Goal: Task Accomplishment & Management: Use online tool/utility

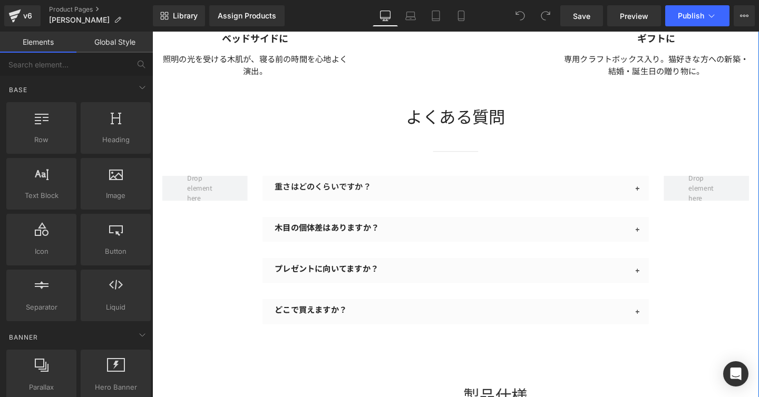
scroll to position [1897, 0]
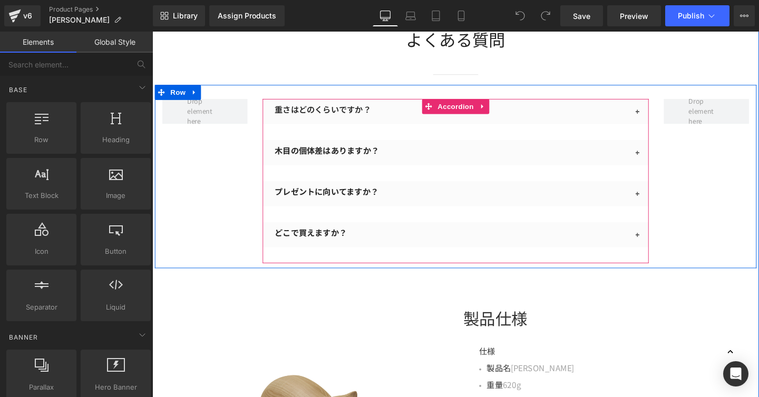
click at [614, 207] on div "プレゼントに向いてますか？ Text Block" at bounding box center [471, 202] width 406 height 26
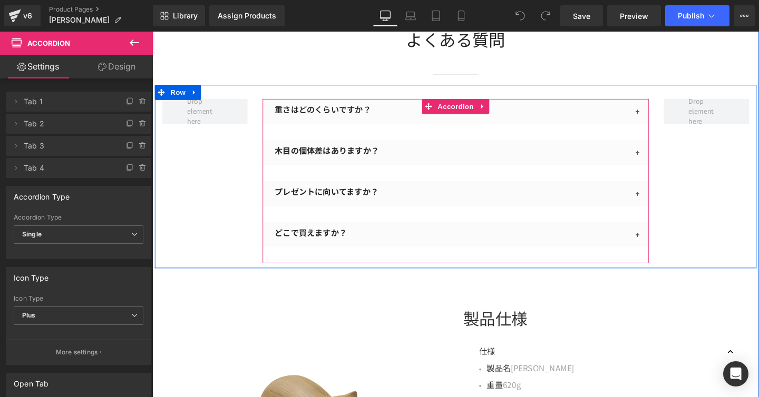
click at [663, 206] on span "button" at bounding box center [663, 206] width 0 height 0
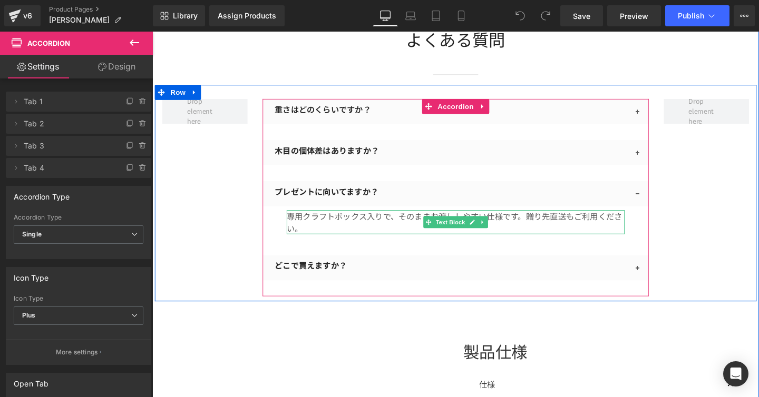
click at [587, 225] on p "専用クラフトボックス入りで、そのままお渡ししやすい仕様です。贈り先直送もご利用ください。" at bounding box center [470, 231] width 355 height 25
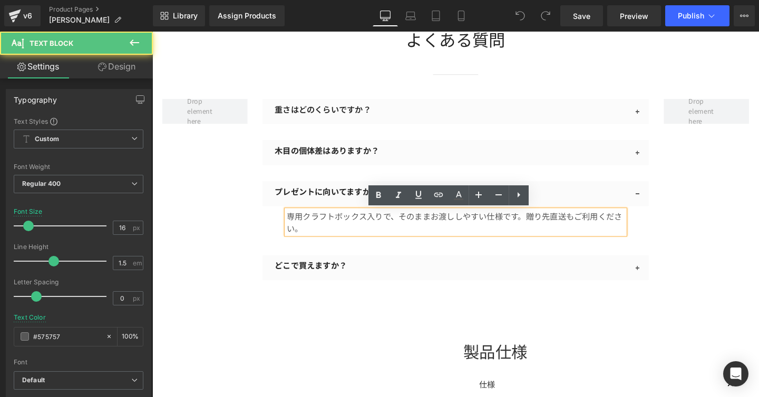
click at [584, 226] on p "専用クラフトボックス入りで、そのままお渡ししやすい仕様です。贈り先直送もご利用ください。" at bounding box center [470, 231] width 355 height 25
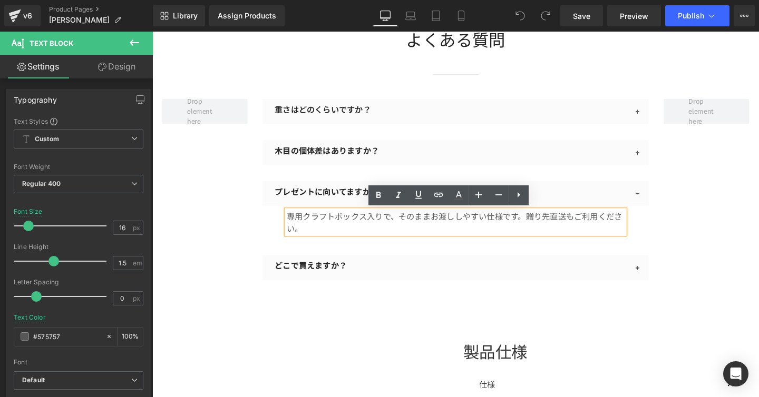
click at [332, 240] on p "専用クラフトボックス入りで、そのままお渡ししやすい仕様です。贈り先直送もご利用ください。" at bounding box center [470, 231] width 355 height 25
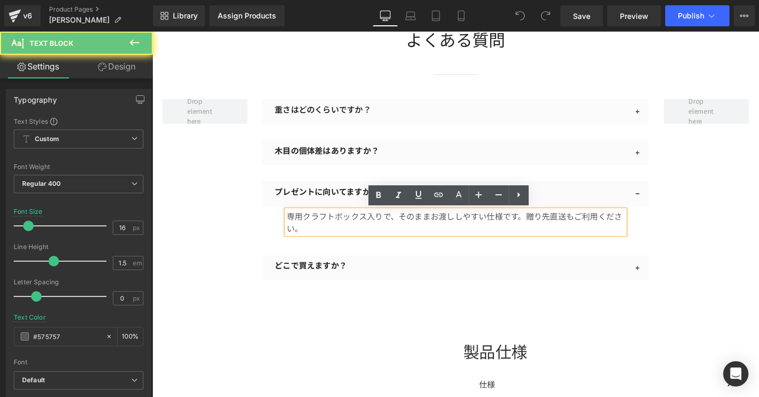
click at [332, 240] on p "専用クラフトボックス入りで、そのままお渡ししやすい仕様です。贈り先直送もご利用ください。" at bounding box center [470, 231] width 355 height 25
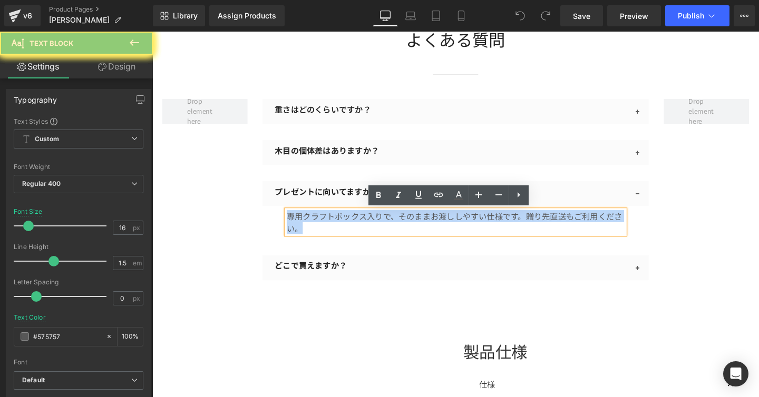
click at [332, 240] on p "専用クラフトボックス入りで、そのままお渡ししやすい仕様です。贈り先直送もご利用ください。" at bounding box center [470, 231] width 355 height 25
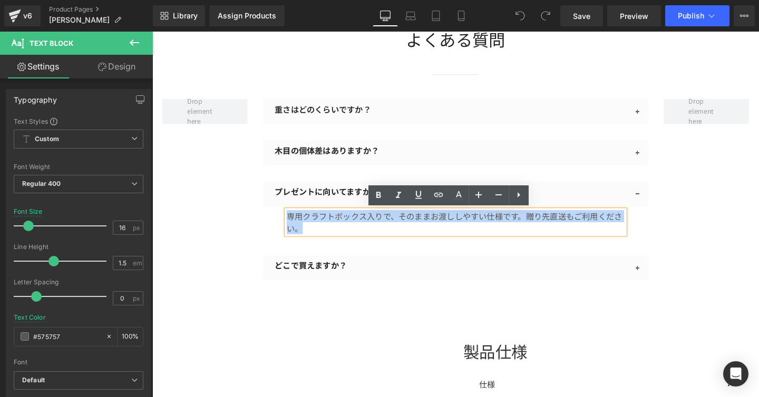
copy p "専用クラフトボックス入りで、そのままお渡ししやすい仕様です。贈り先直送もご利用ください。"
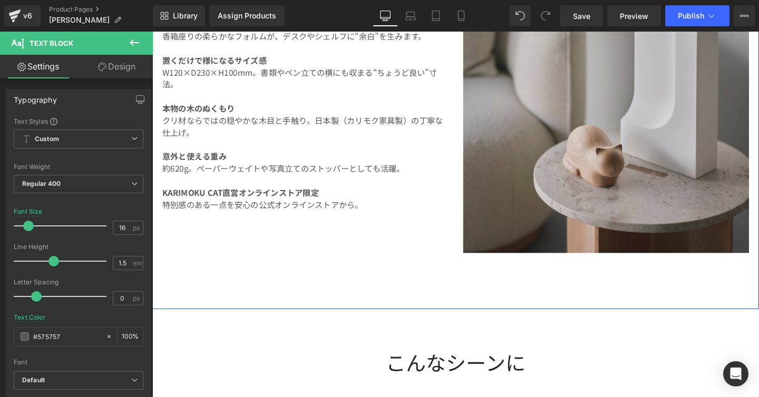
scroll to position [1204, 0]
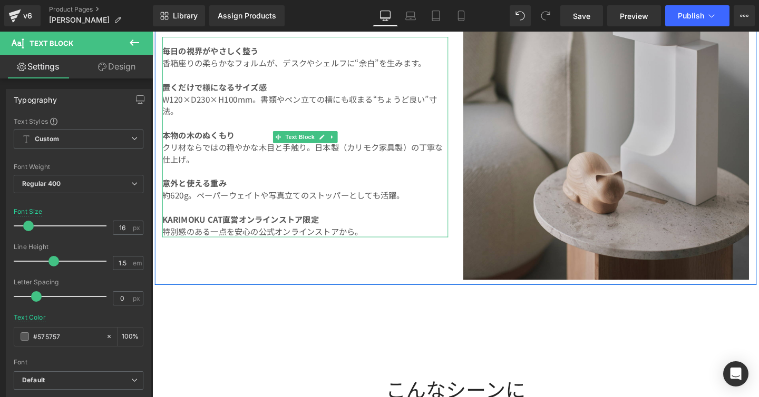
click at [223, 231] on strong "KARIMOKU CAT直営オンラインストア限定" at bounding box center [245, 229] width 164 height 13
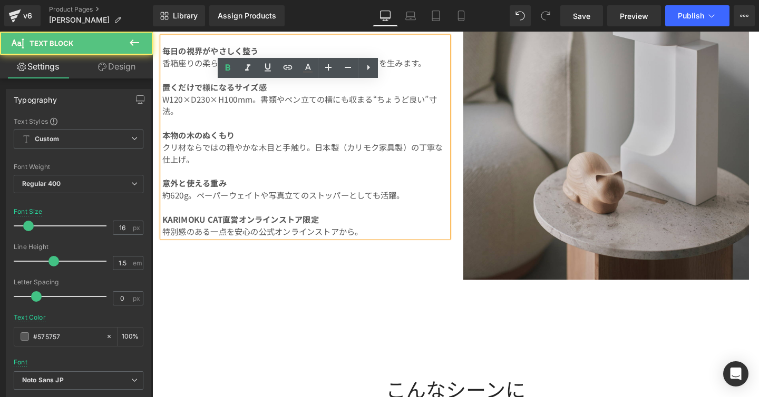
click at [223, 231] on strong "KARIMOKU CAT直営オンラインストア限定" at bounding box center [245, 229] width 164 height 13
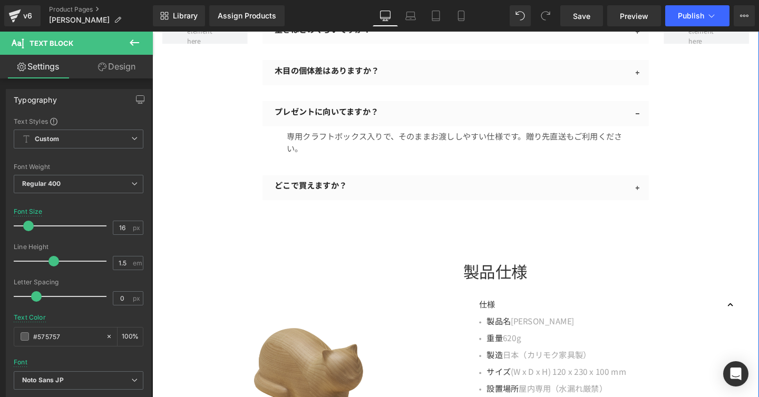
scroll to position [1982, 0]
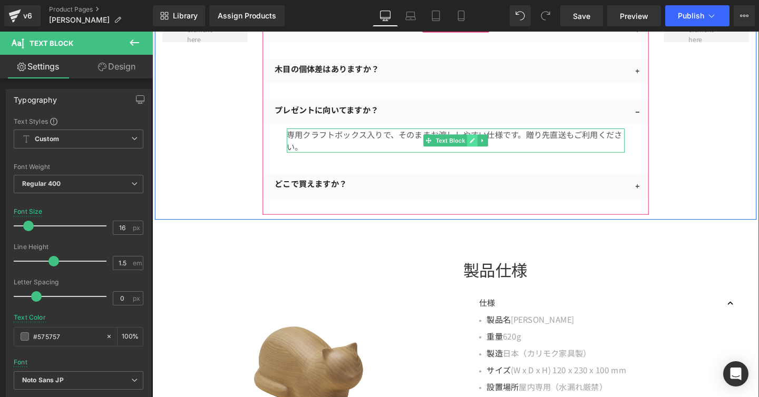
click at [486, 148] on icon at bounding box center [488, 146] width 5 height 5
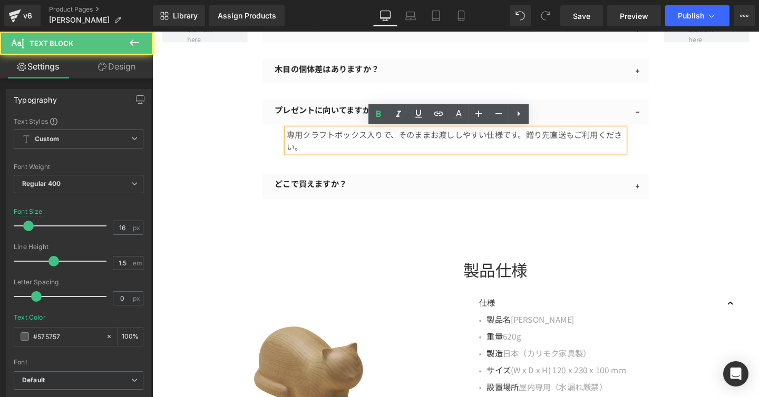
click at [293, 134] on div "専用クラフトボックス入りで、そのままお渡ししやすい仕様です。贈り先直送もご利用ください。" at bounding box center [470, 146] width 355 height 25
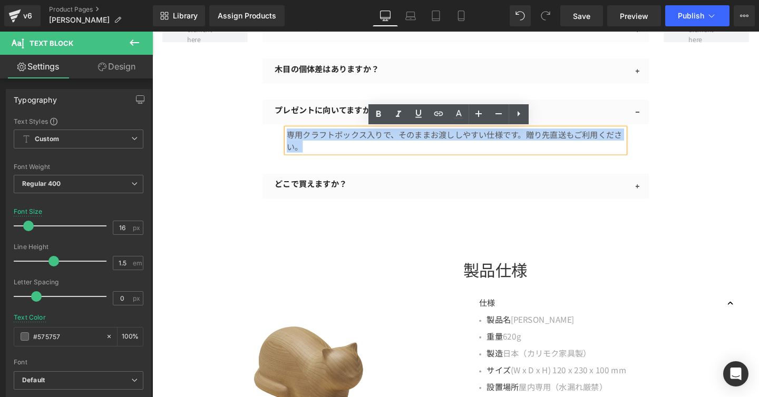
drag, startPoint x: 307, startPoint y: 150, endPoint x: 293, endPoint y: 139, distance: 17.6
click at [293, 139] on p "専用クラフトボックス入りで、そのままお渡ししやすい仕様です。贈り先直送もご利用ください。" at bounding box center [470, 146] width 355 height 25
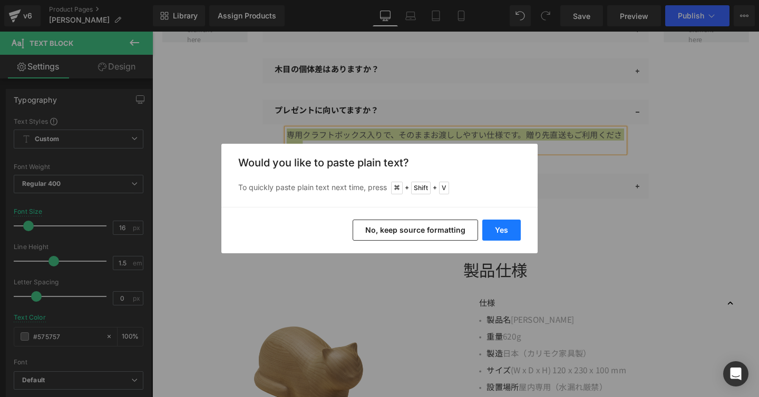
click at [500, 225] on button "Yes" at bounding box center [501, 230] width 38 height 21
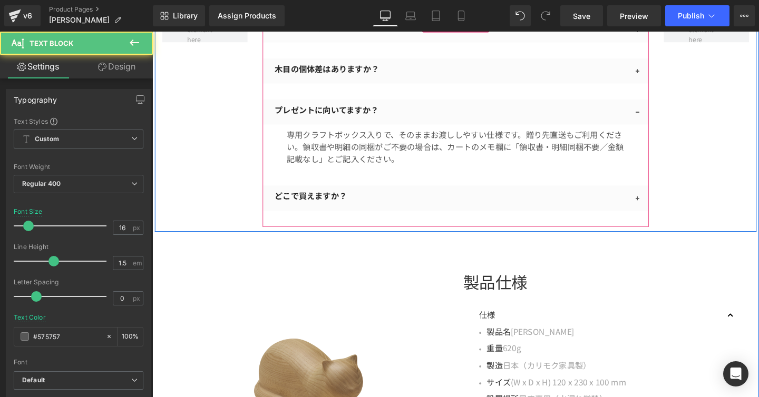
click at [422, 167] on p "専用クラフトボックス入りで、そのままお渡ししやすい仕様です。贈り先直送もご利用ください。領収書や明細の同梱がご不要の場合は、カートのメモ欄に「領収書・明細同梱…" at bounding box center [470, 153] width 355 height 38
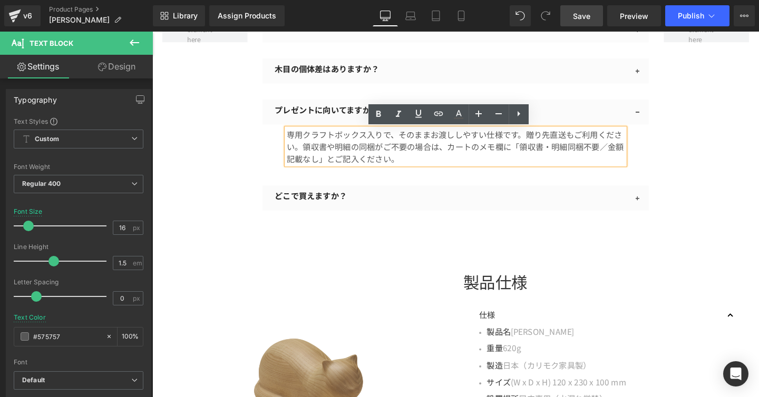
click at [587, 14] on span "Save" at bounding box center [581, 16] width 17 height 11
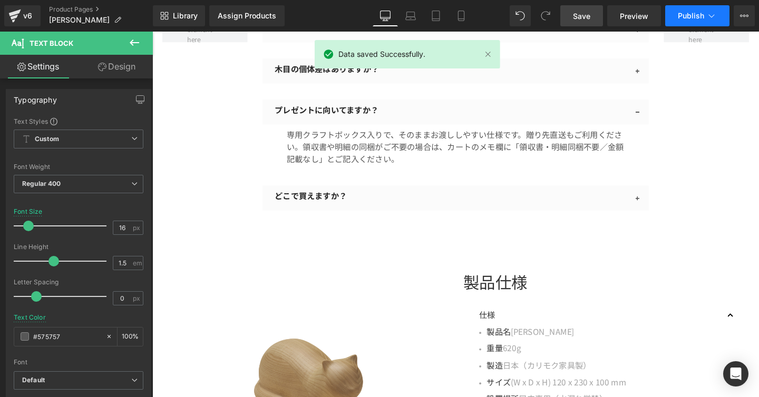
click at [712, 18] on icon at bounding box center [711, 16] width 11 height 11
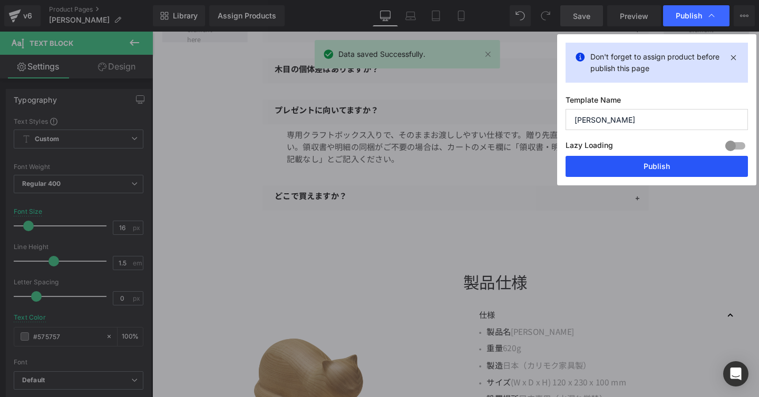
click at [629, 169] on button "Publish" at bounding box center [656, 166] width 182 height 21
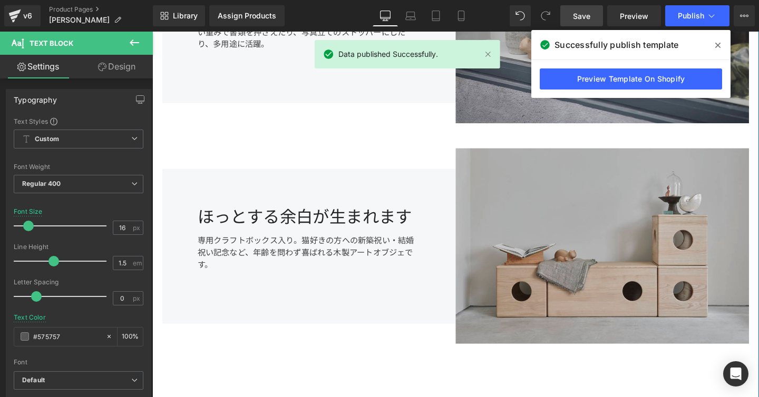
scroll to position [759, 0]
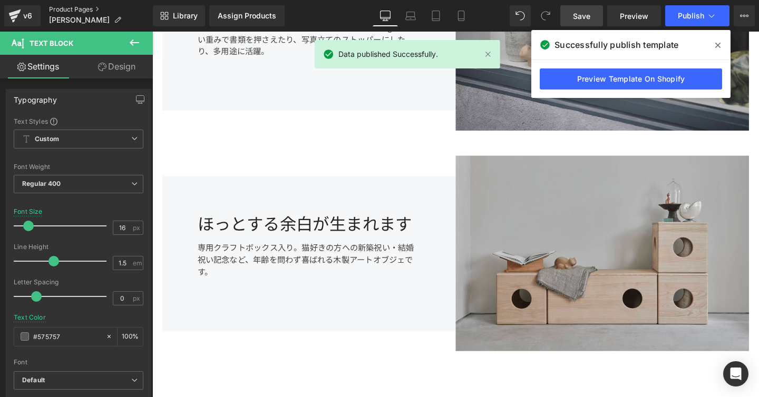
click at [80, 6] on link "Product Pages" at bounding box center [101, 9] width 104 height 8
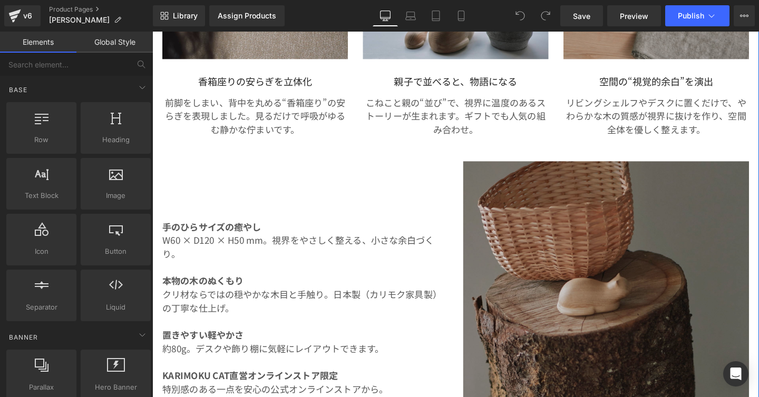
scroll to position [630, 0]
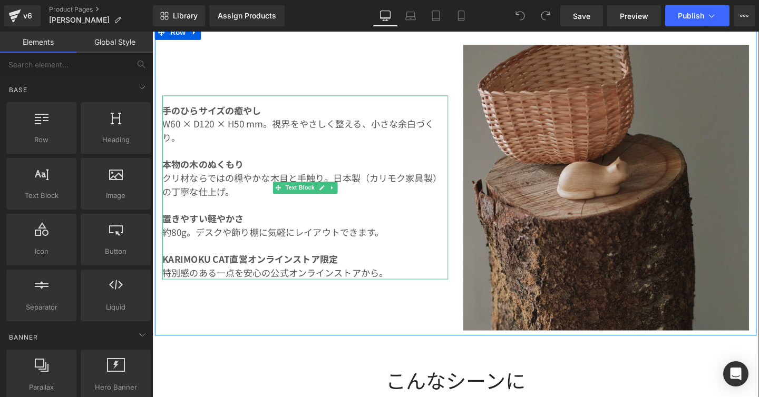
click at [233, 273] on strong "KARIMOKU CAT直営オンラインストア限定" at bounding box center [255, 271] width 184 height 14
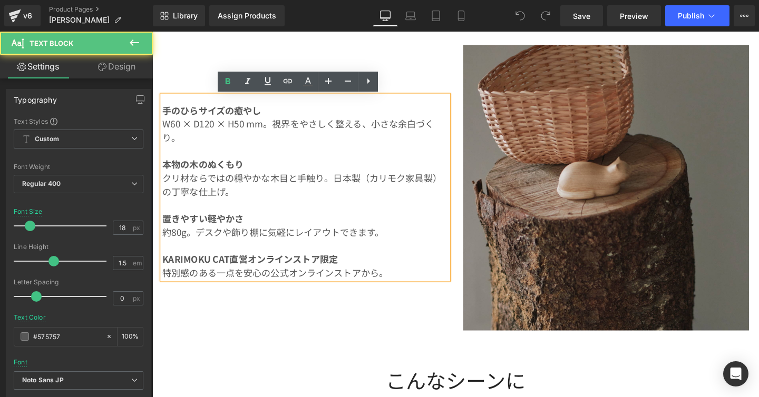
click at [231, 273] on strong "KARIMOKU CAT直営オンラインストア限定" at bounding box center [255, 271] width 184 height 14
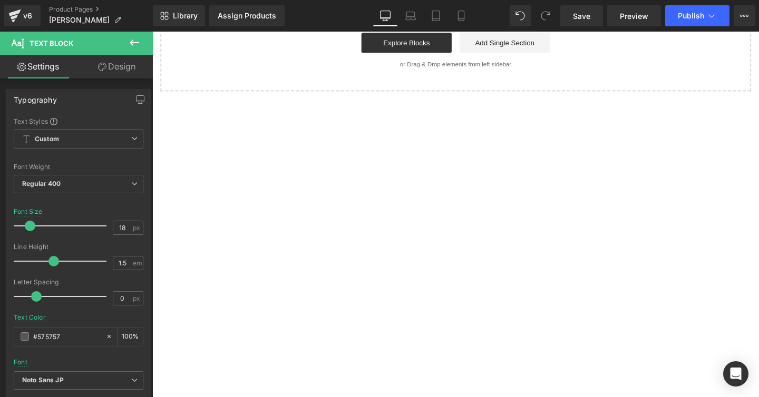
scroll to position [2119, 0]
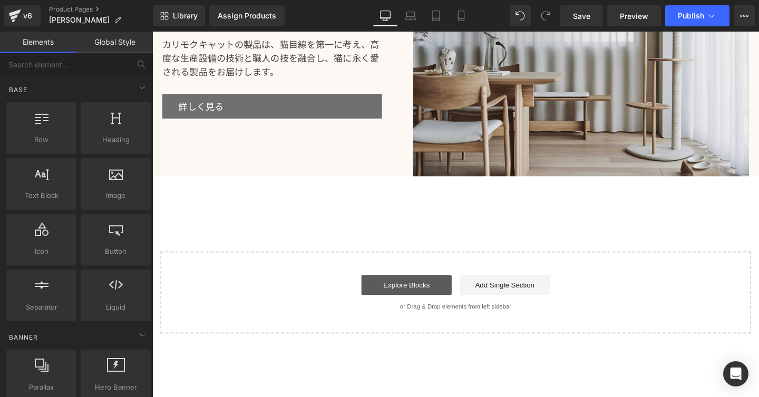
click at [410, 290] on link "Explore Blocks" at bounding box center [419, 298] width 95 height 21
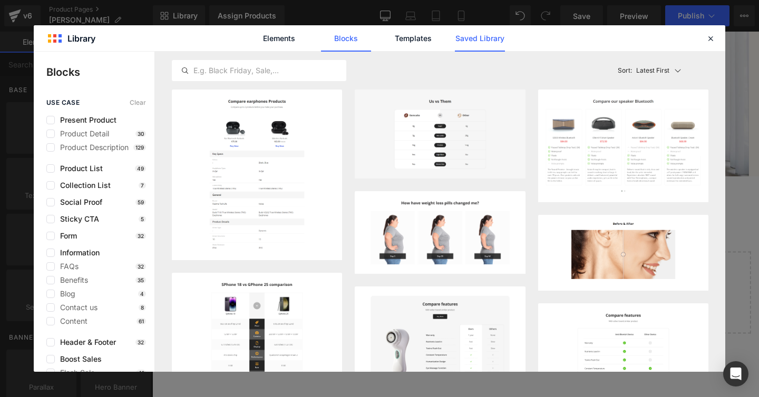
click at [469, 37] on link "Saved Library" at bounding box center [480, 38] width 50 height 26
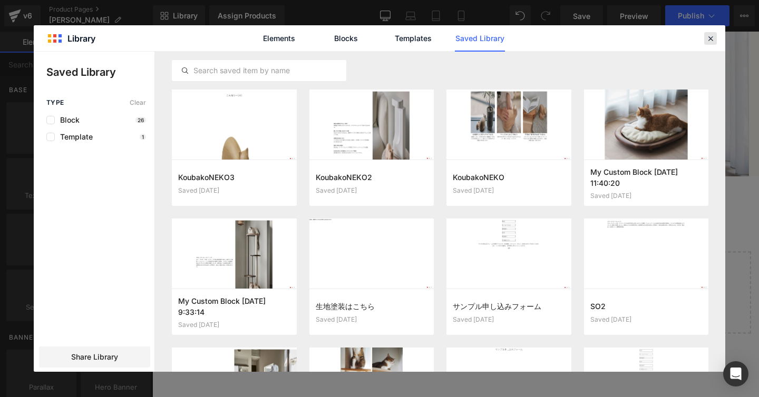
click at [706, 41] on icon at bounding box center [709, 38] width 9 height 9
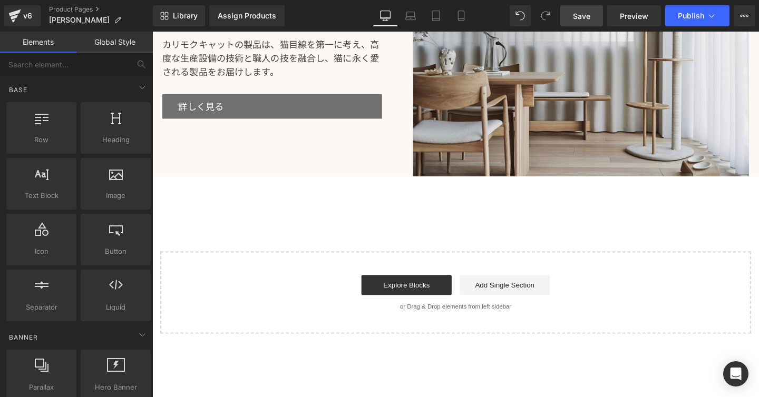
click at [581, 15] on span "Save" at bounding box center [581, 16] width 17 height 11
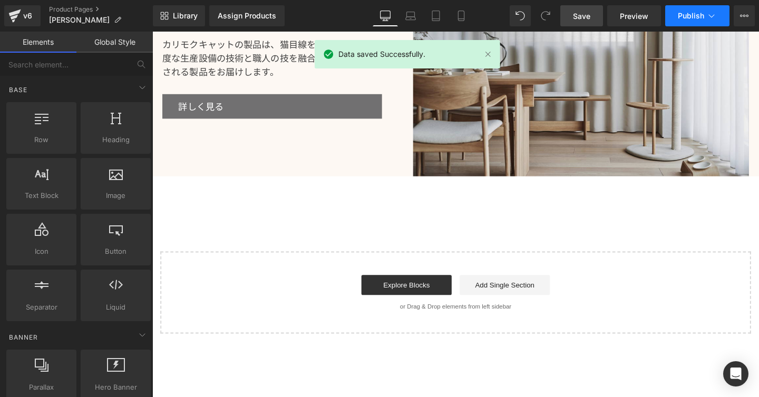
click at [707, 15] on icon at bounding box center [711, 16] width 11 height 11
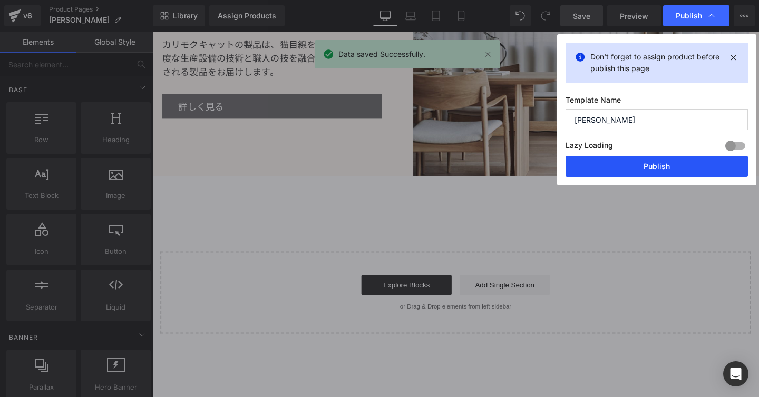
click at [660, 156] on button "Publish" at bounding box center [656, 166] width 182 height 21
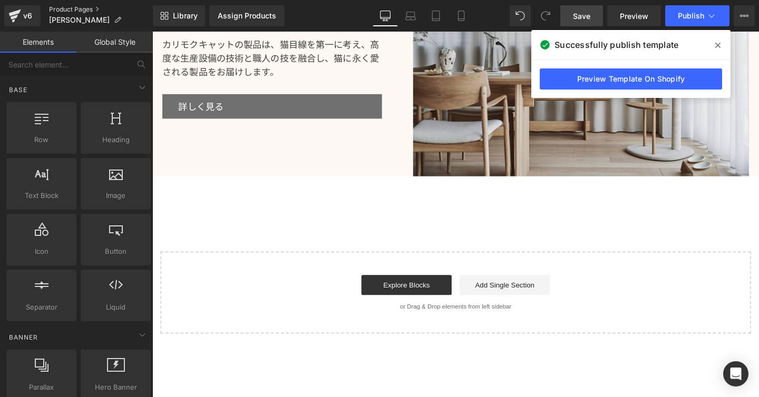
click at [80, 11] on link "Product Pages" at bounding box center [101, 9] width 104 height 8
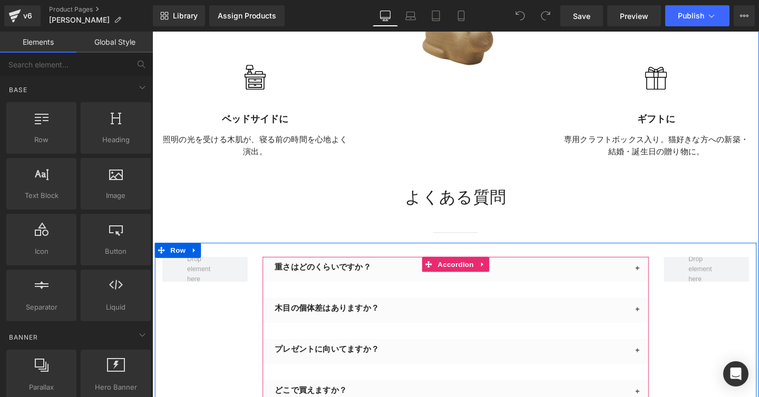
scroll to position [1730, 0]
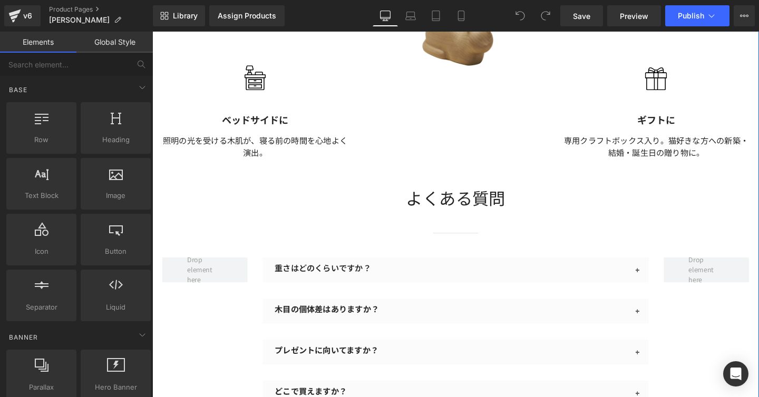
click at [278, 198] on h2 "よくある質問" at bounding box center [471, 206] width 616 height 23
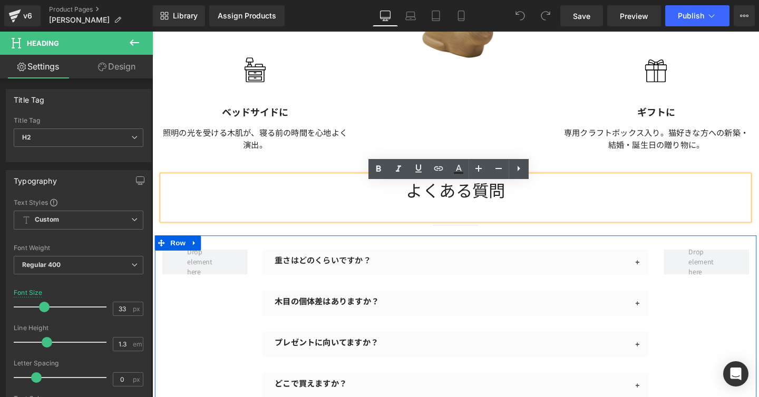
scroll to position [1753, 0]
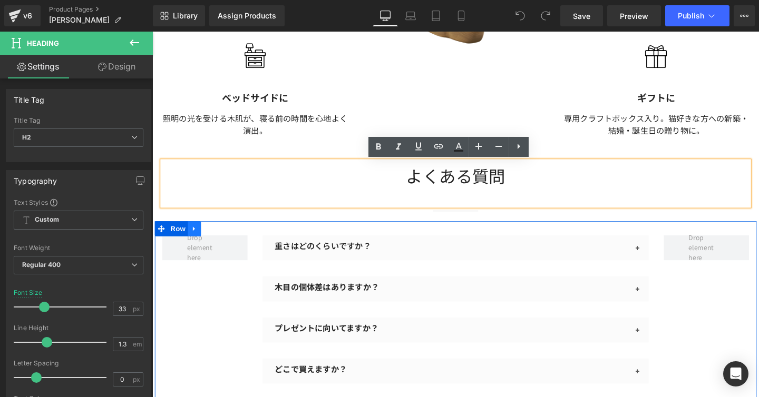
click at [193, 242] on icon at bounding box center [196, 239] width 7 height 8
click at [193, 240] on icon at bounding box center [196, 239] width 7 height 8
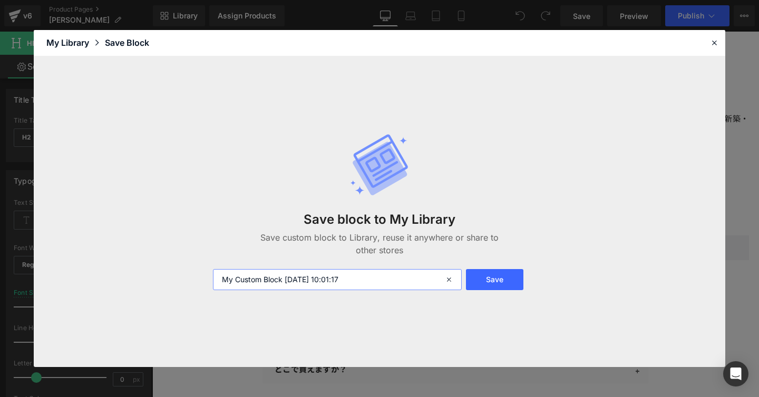
drag, startPoint x: 378, startPoint y: 279, endPoint x: 226, endPoint y: 273, distance: 151.8
click at [226, 273] on input "My Custom Block 2025-09-04 10:01:17" at bounding box center [337, 279] width 249 height 21
type input "Koubako Nekoよくあるご質問"
click at [481, 277] on button "Save" at bounding box center [494, 279] width 57 height 21
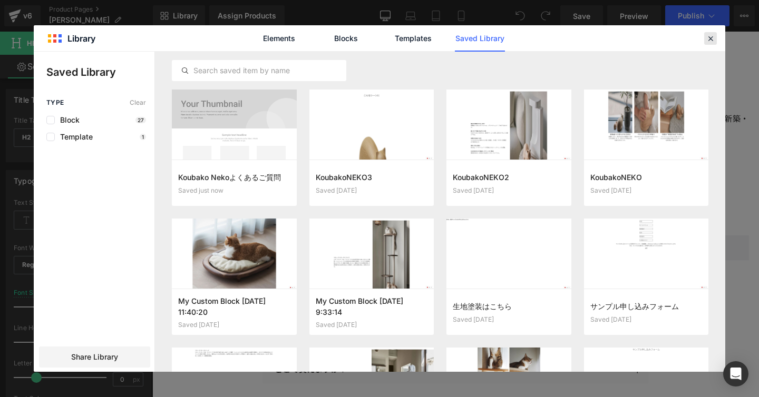
click at [713, 38] on icon at bounding box center [709, 38] width 9 height 9
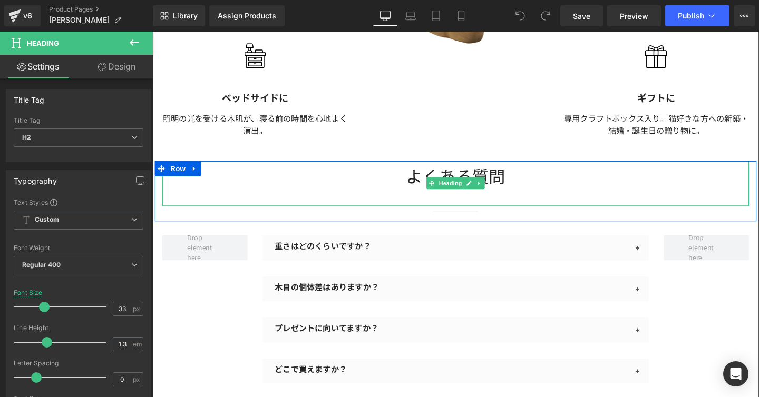
click at [490, 179] on h2 "よくある質問" at bounding box center [471, 183] width 616 height 23
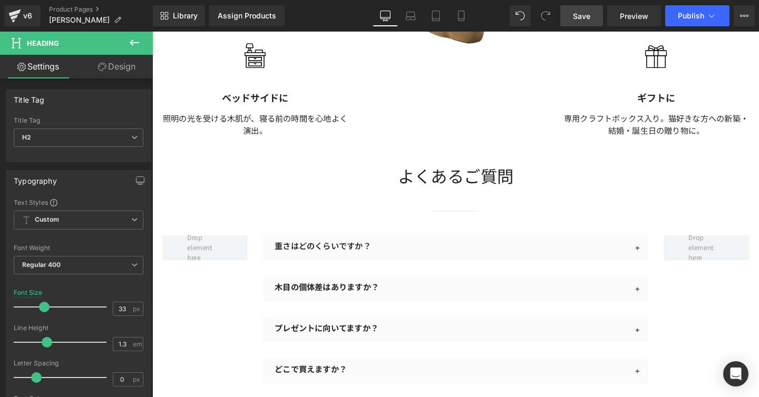
click at [590, 13] on span "Save" at bounding box center [581, 16] width 17 height 11
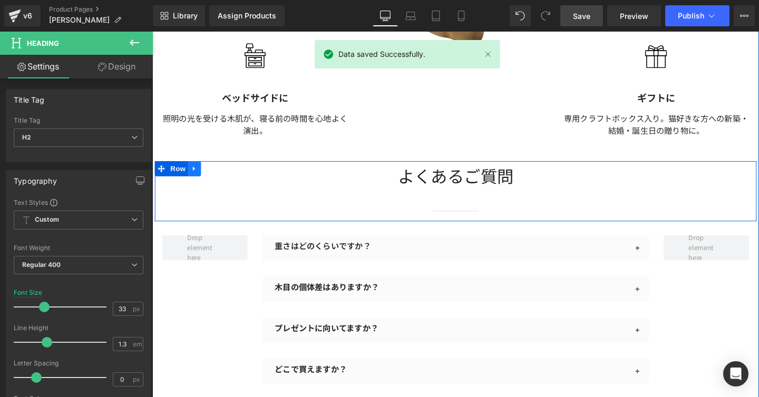
click at [195, 175] on icon at bounding box center [196, 175] width 2 height 5
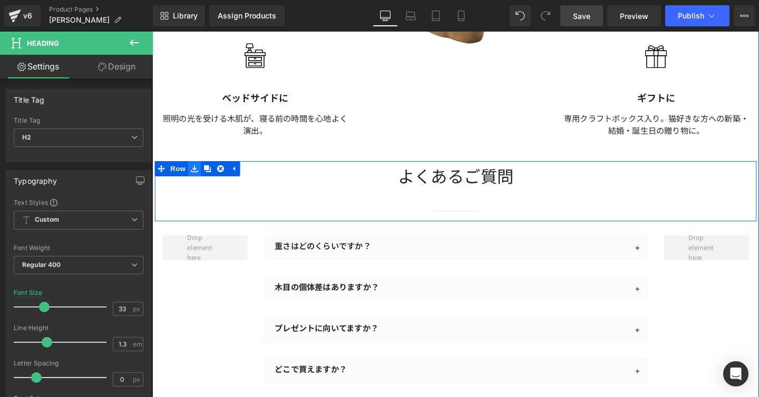
click at [193, 175] on icon at bounding box center [196, 175] width 7 height 7
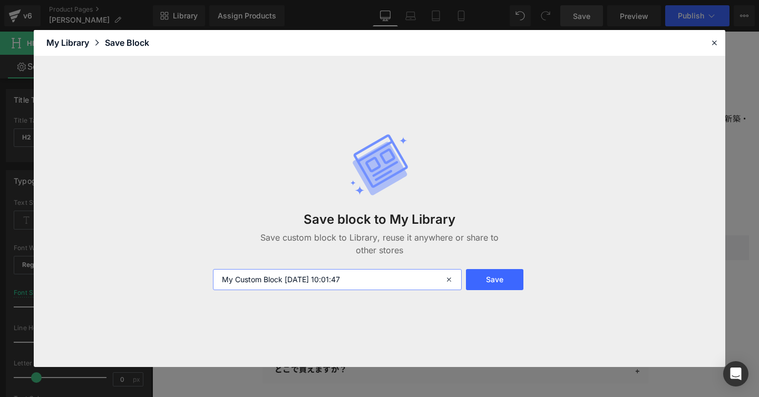
drag, startPoint x: 382, startPoint y: 280, endPoint x: 224, endPoint y: 280, distance: 158.0
click at [224, 280] on input "My Custom Block 2025-09-04 10:01:47" at bounding box center [337, 279] width 249 height 21
type input "よくあるご質問"
click at [504, 285] on button "Save" at bounding box center [494, 279] width 57 height 21
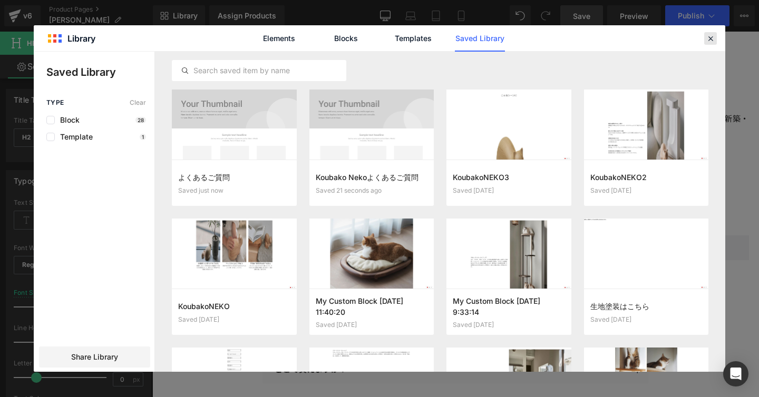
click at [711, 41] on icon at bounding box center [709, 38] width 9 height 9
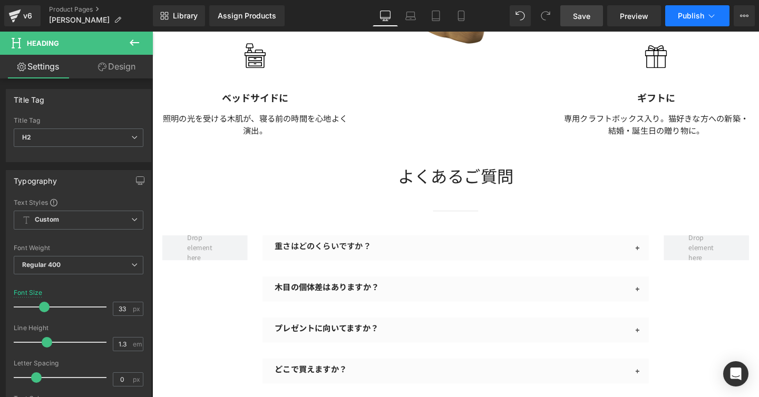
click at [711, 21] on icon at bounding box center [711, 16] width 11 height 11
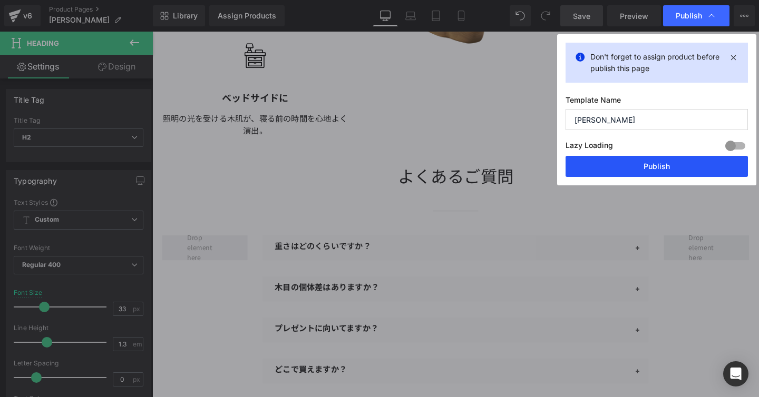
click at [656, 164] on button "Publish" at bounding box center [656, 166] width 182 height 21
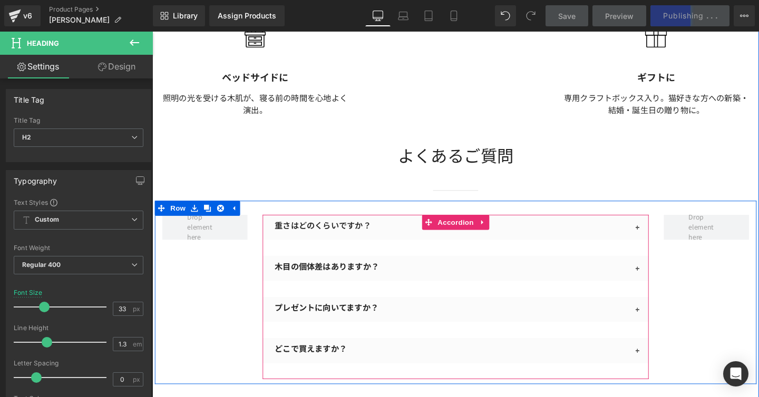
scroll to position [1817, 0]
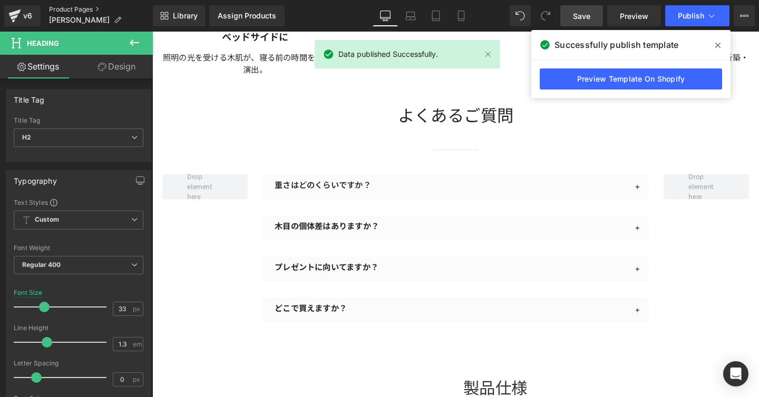
click at [59, 9] on link "Product Pages" at bounding box center [101, 9] width 104 height 8
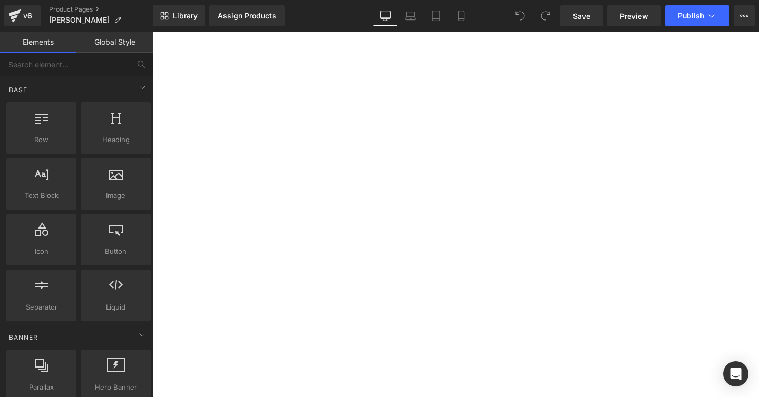
scroll to position [2237, 0]
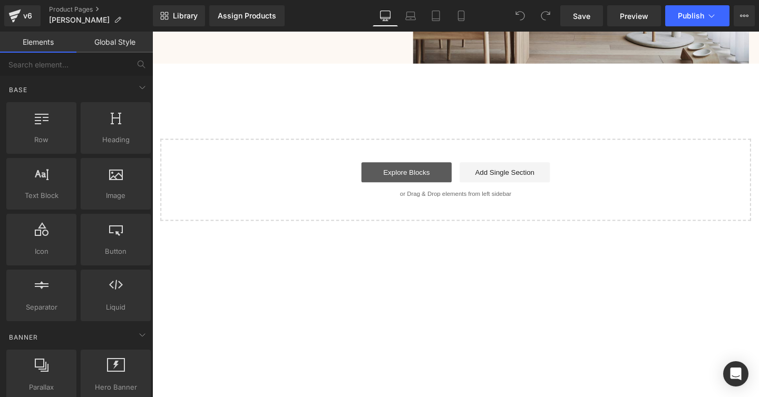
click at [425, 180] on link "Explore Blocks" at bounding box center [419, 179] width 95 height 21
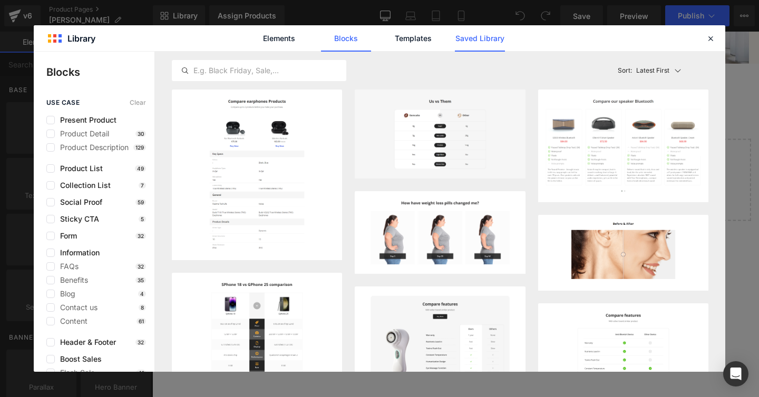
click at [471, 36] on link "Saved Library" at bounding box center [480, 38] width 50 height 26
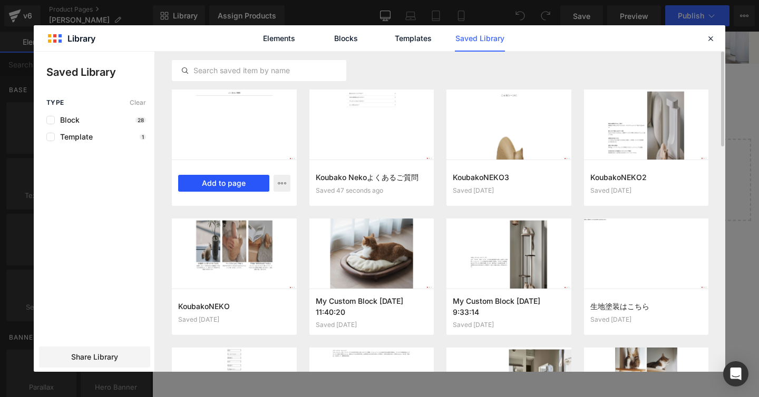
click at [223, 180] on button "Add to page" at bounding box center [223, 183] width 91 height 17
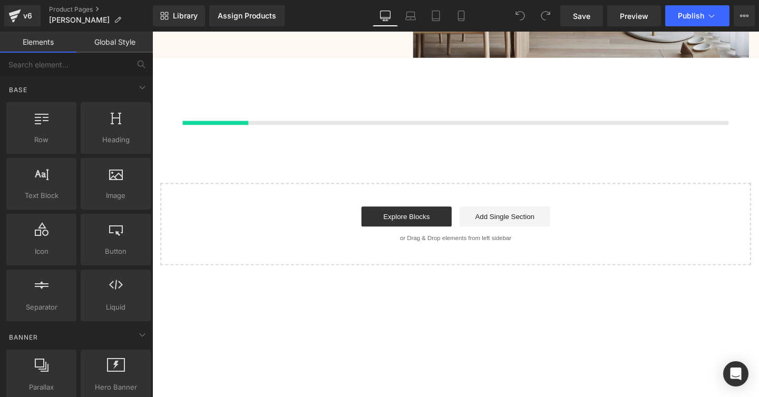
scroll to position [2245, 0]
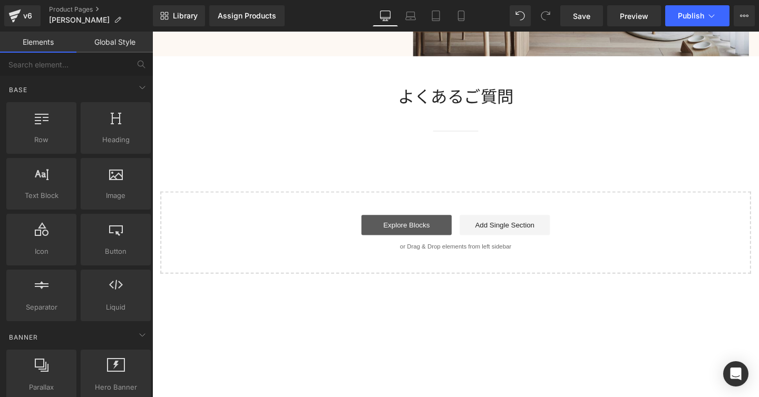
click at [417, 244] on link "Explore Blocks" at bounding box center [419, 234] width 95 height 21
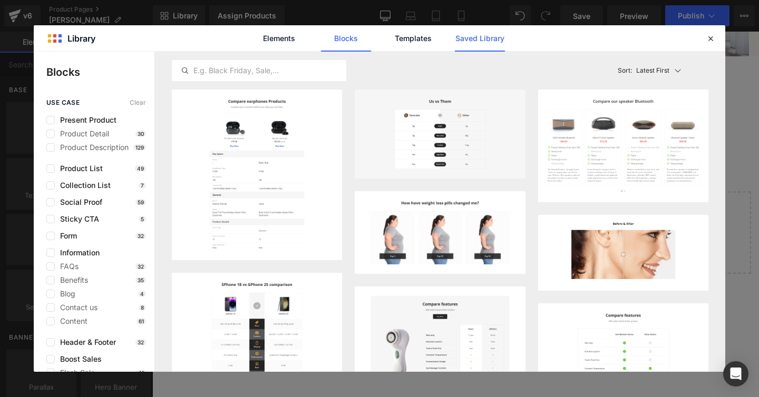
click at [464, 48] on link "Saved Library" at bounding box center [480, 38] width 50 height 26
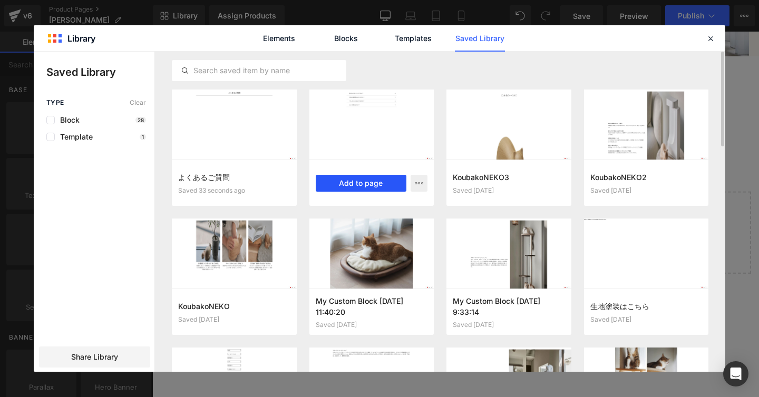
click at [359, 179] on button "Add to page" at bounding box center [361, 183] width 91 height 17
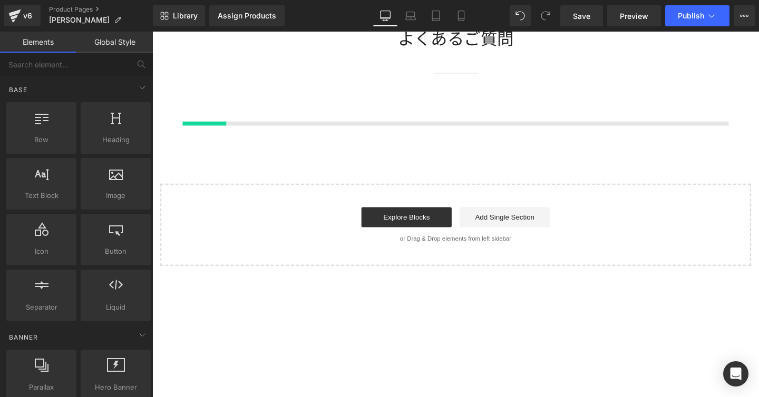
scroll to position [2308, 0]
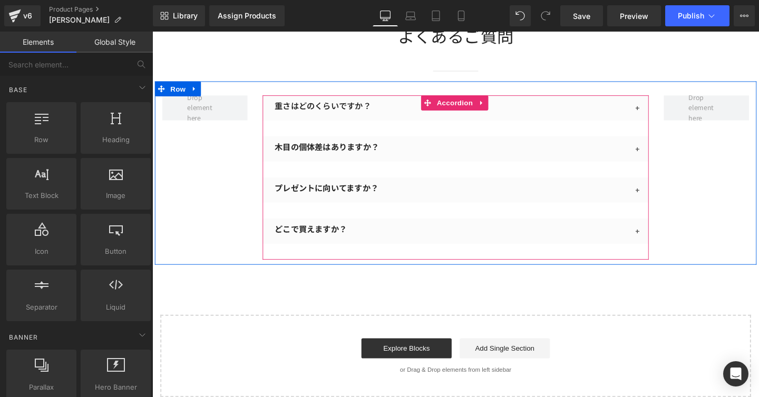
click at [655, 113] on button "button" at bounding box center [663, 112] width 21 height 26
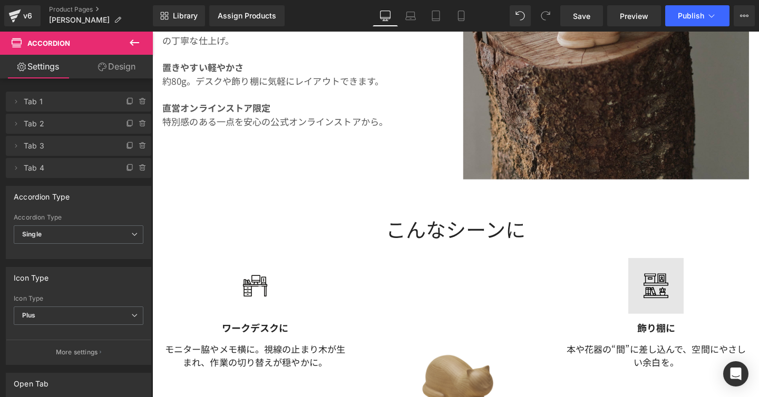
scroll to position [644, 0]
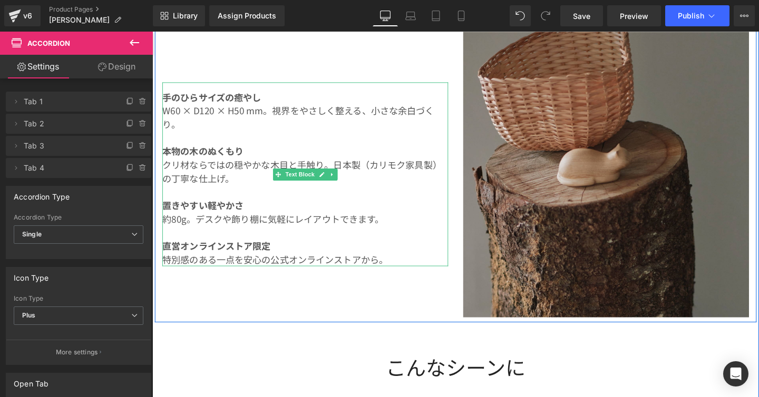
click at [249, 232] on p "約80g。デスクや飾り棚に気軽にレイアウトできます。" at bounding box center [313, 228] width 300 height 14
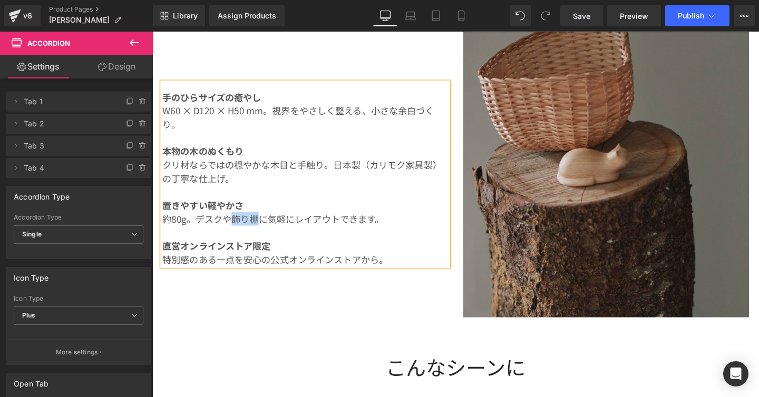
click at [249, 232] on p "約80g。デスクや飾り棚に気軽にレイアウトできます。" at bounding box center [313, 228] width 300 height 14
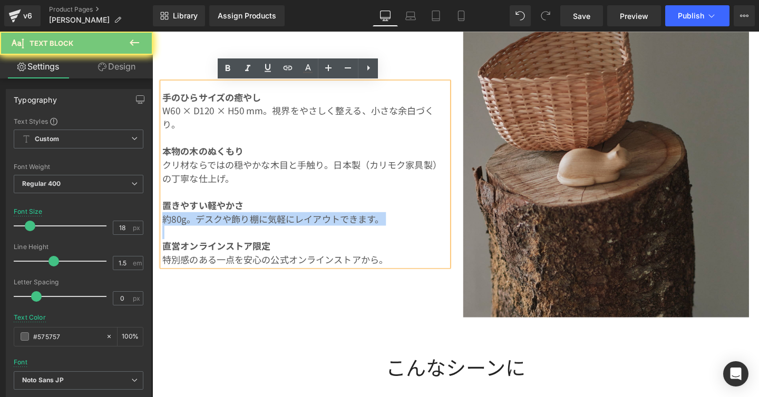
click at [249, 232] on p "約80g。デスクや飾り棚に気軽にレイアウトできます。" at bounding box center [313, 228] width 300 height 14
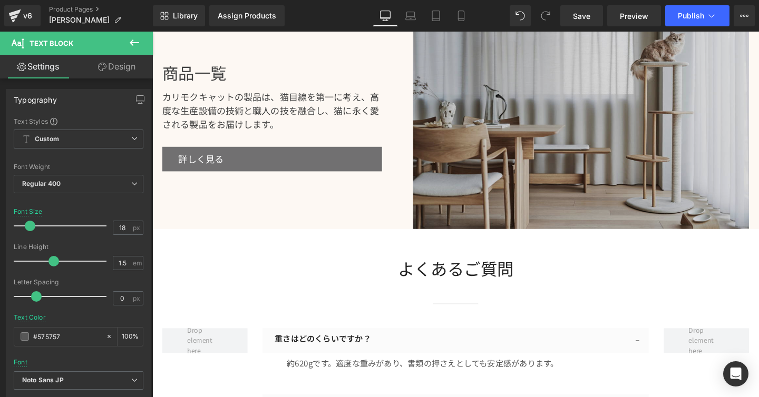
scroll to position [2130, 0]
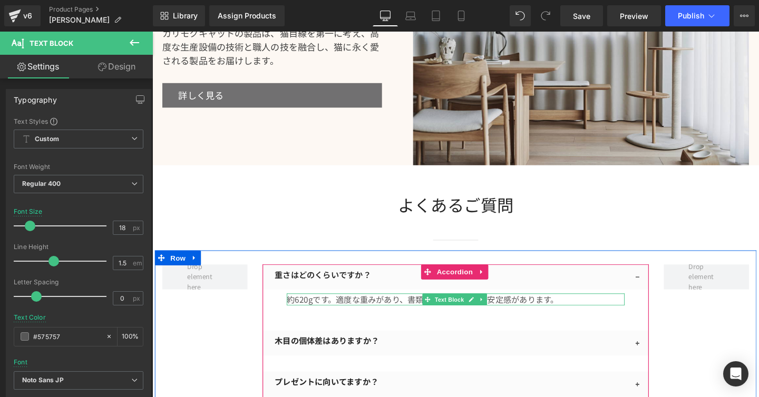
click at [366, 314] on p "約620gです。適度な重みがあり、書類の押さえとしても安定感があります。" at bounding box center [470, 313] width 355 height 13
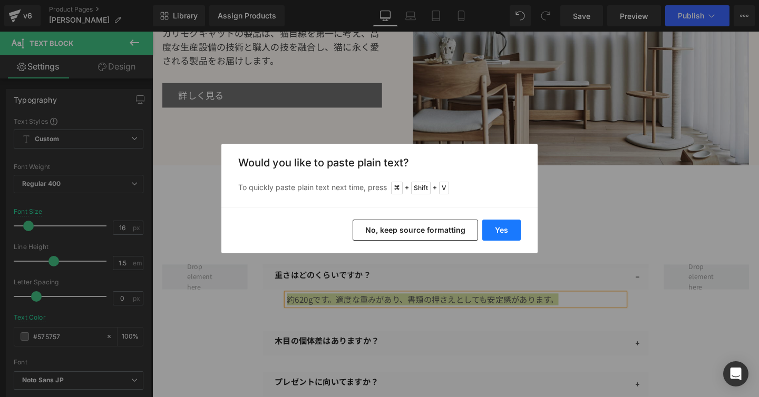
click at [512, 228] on button "Yes" at bounding box center [501, 230] width 38 height 21
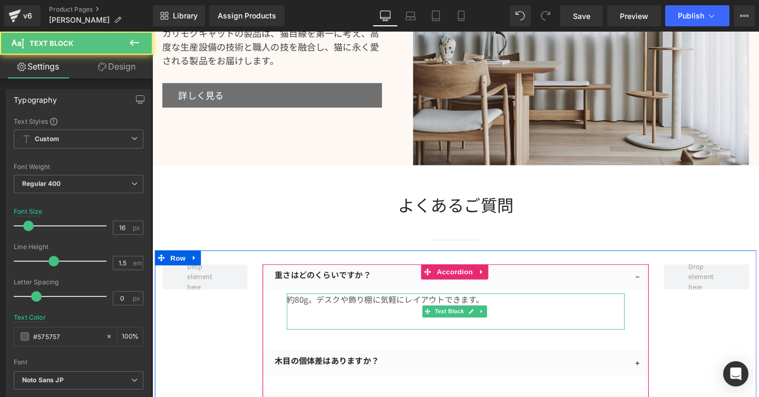
click at [312, 316] on p "約80g。デスクや飾り棚に気軽にレイアウトできます。" at bounding box center [470, 313] width 355 height 13
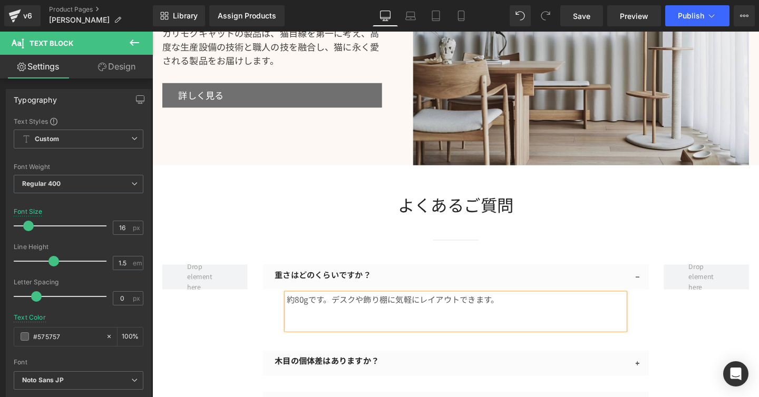
click at [210, 372] on div "重さはどのくらいですか？ Text Block 約80gです。デスクや飾り棚に気軽にレイアウトできます。 Text Block 木目の個体差はありますか？ T…" at bounding box center [471, 382] width 632 height 240
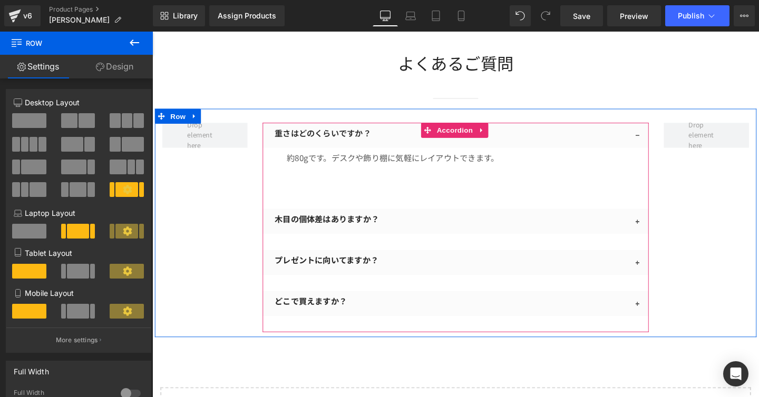
scroll to position [2306, 0]
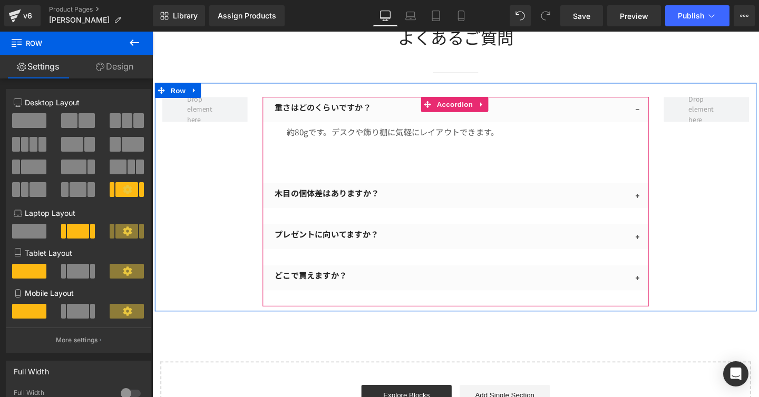
click at [659, 250] on button "button" at bounding box center [663, 247] width 21 height 26
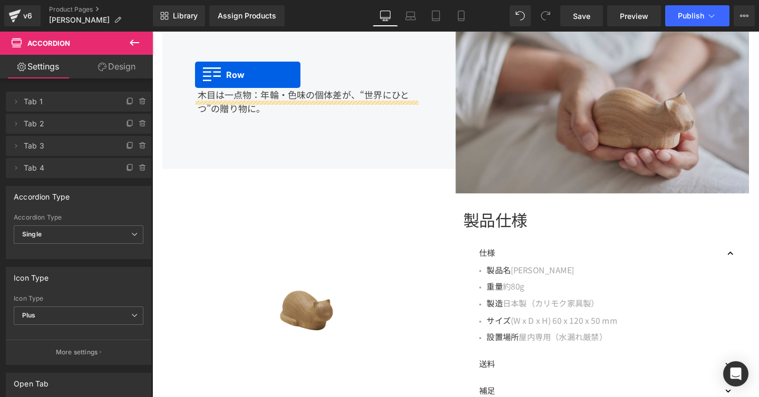
scroll to position [1600, 0]
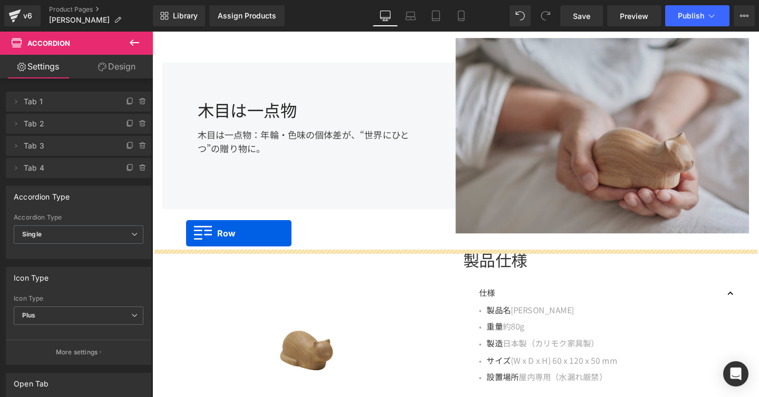
drag, startPoint x: 161, startPoint y: 315, endPoint x: 188, endPoint y: 244, distance: 76.0
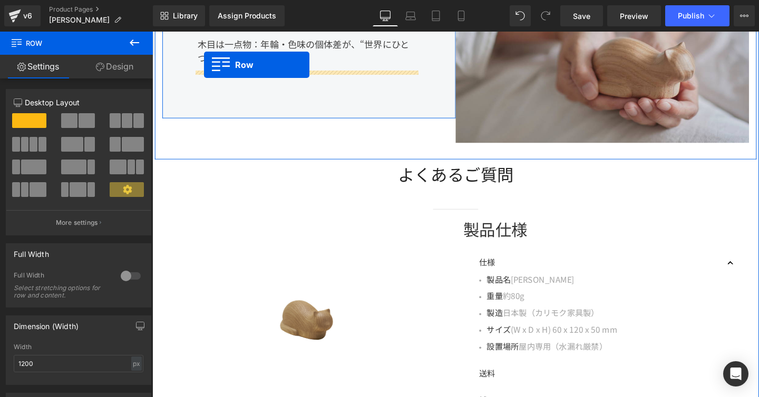
scroll to position [1653, 0]
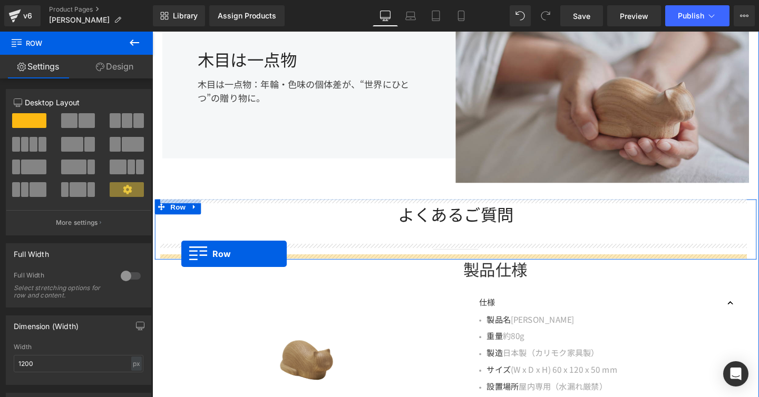
drag, startPoint x: 158, startPoint y: 220, endPoint x: 183, endPoint y: 265, distance: 51.9
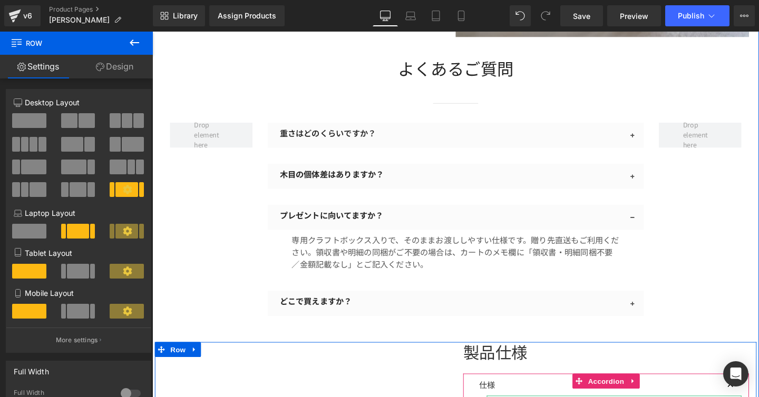
scroll to position [1797, 0]
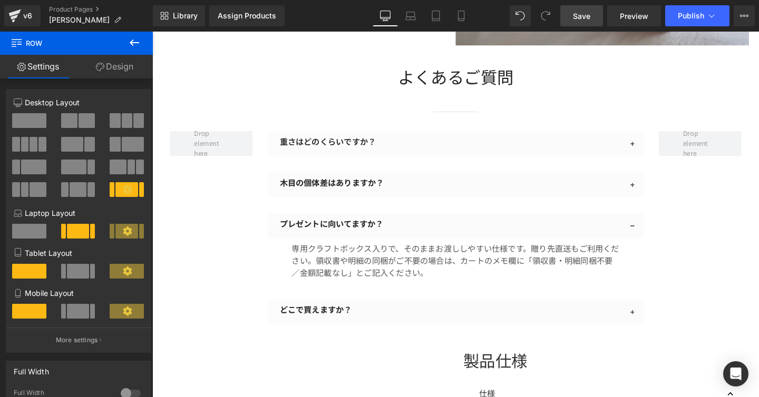
click at [586, 13] on span "Save" at bounding box center [581, 16] width 17 height 11
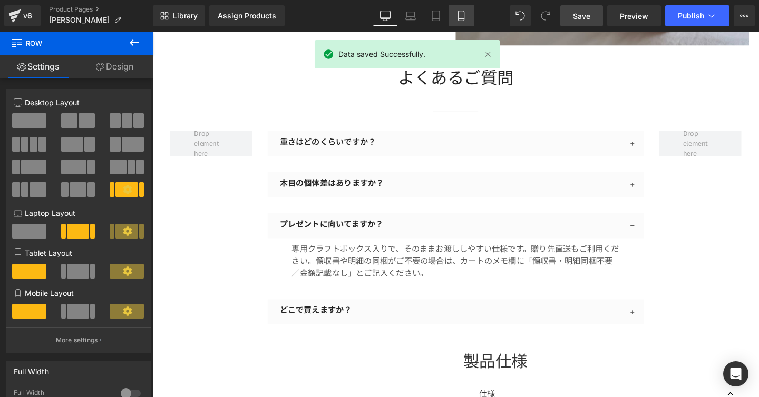
click at [454, 15] on link "Mobile" at bounding box center [460, 15] width 25 height 21
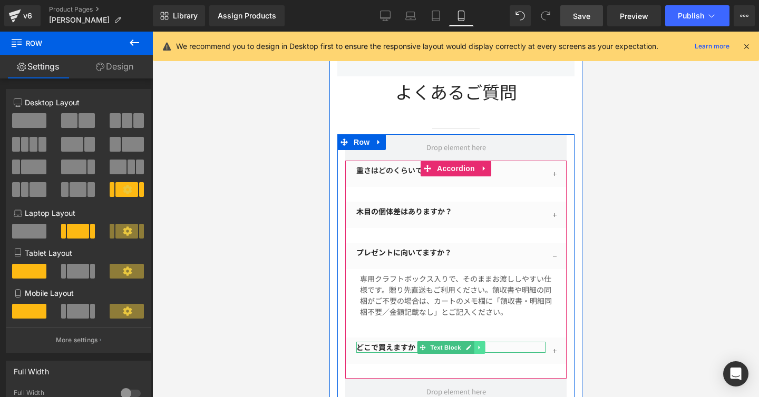
scroll to position [3306, 0]
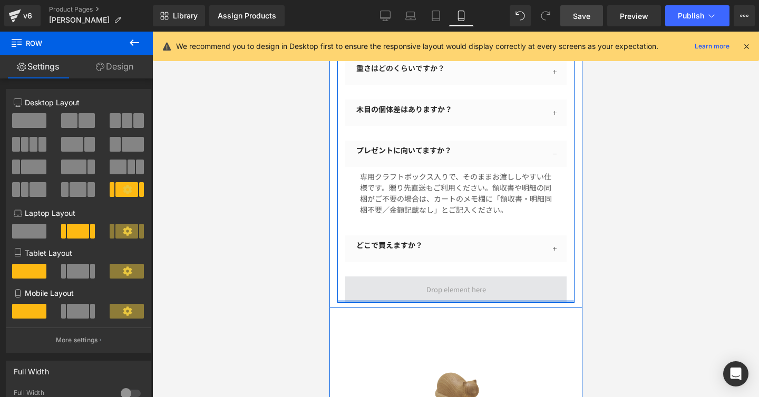
drag, startPoint x: 475, startPoint y: 291, endPoint x: 475, endPoint y: 284, distance: 6.3
click at [475, 284] on div "重さはどのくらいですか？ Text Block 約80gです。デスクや飾り棚に気軽にレイアウトできます。 Text Block 木目の個体差はありますか？ T…" at bounding box center [455, 167] width 237 height 271
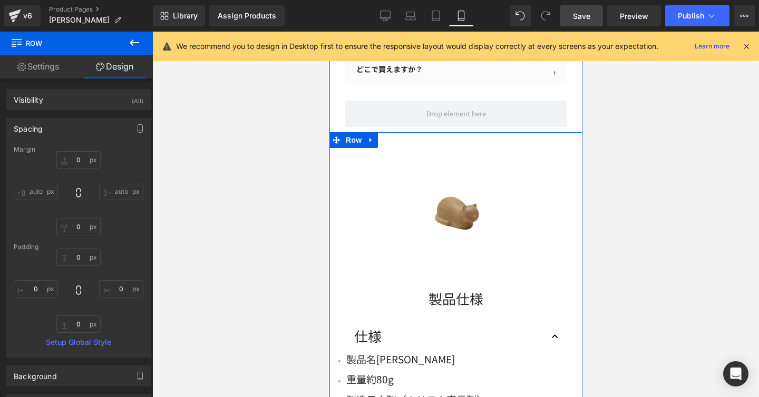
scroll to position [3480, 0]
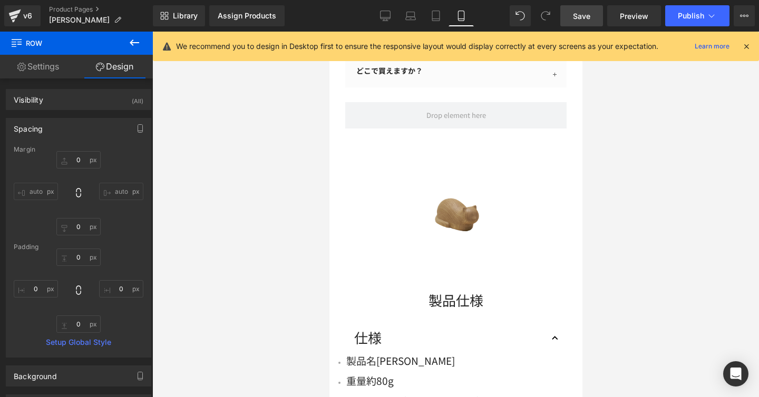
click at [578, 18] on span "Save" at bounding box center [581, 16] width 17 height 11
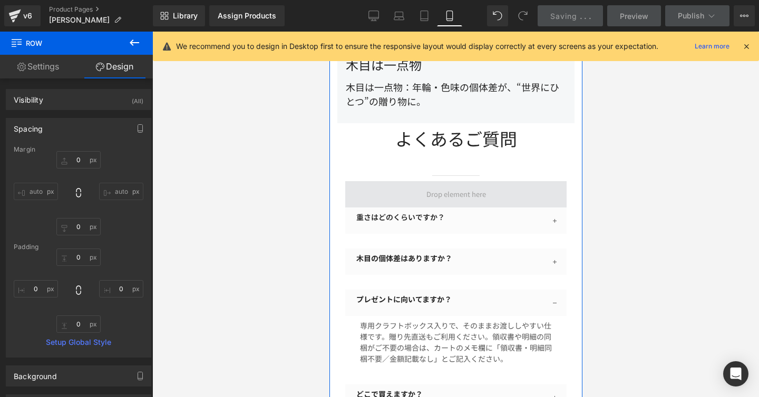
scroll to position [3154, 0]
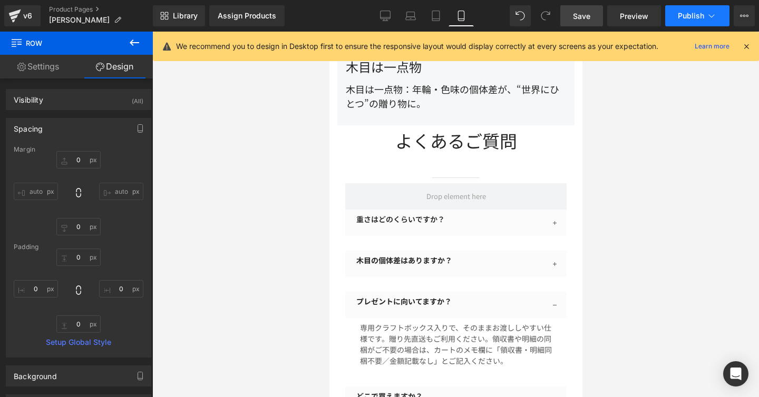
click at [714, 20] on icon at bounding box center [711, 16] width 11 height 11
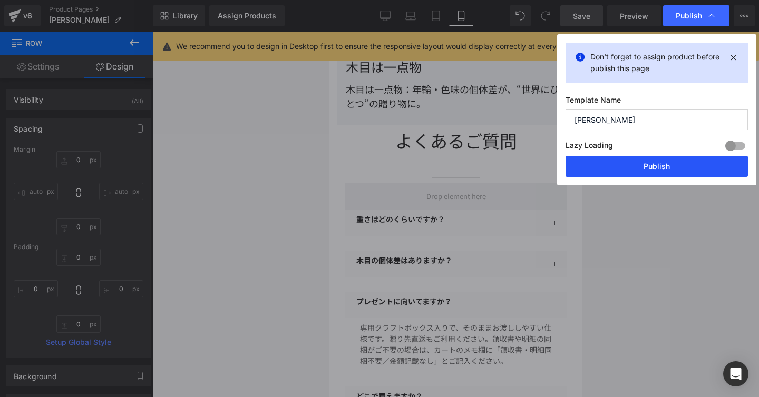
click at [634, 162] on button "Publish" at bounding box center [656, 166] width 182 height 21
